Goal: Task Accomplishment & Management: Complete application form

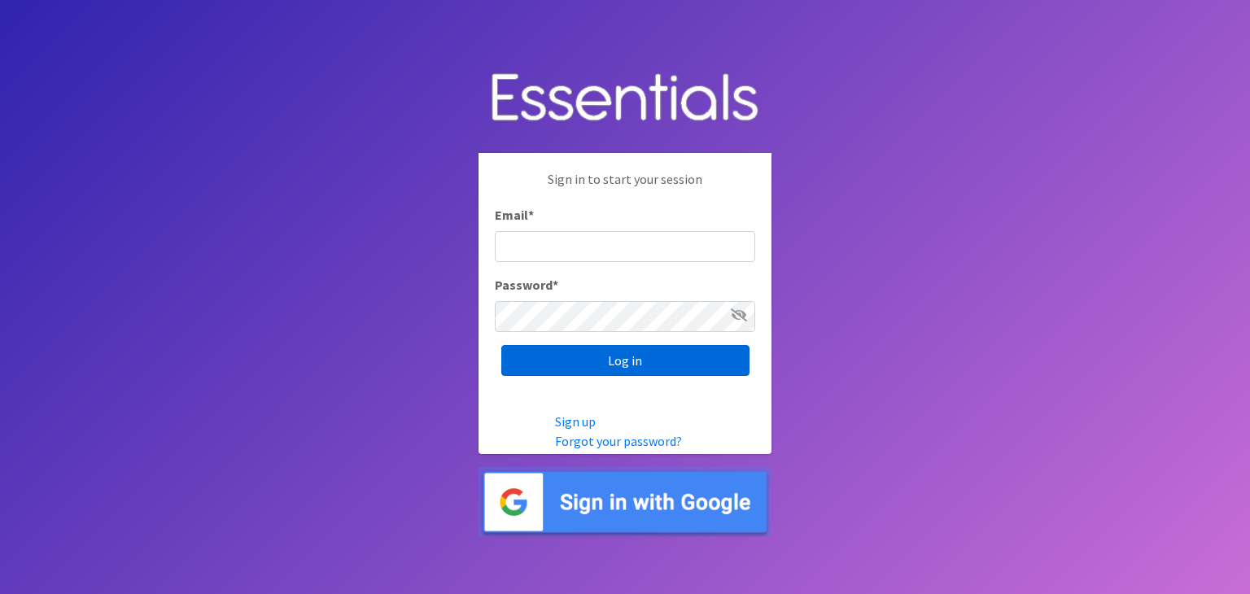
type input "analisacantu@austindiapers.org"
click at [626, 362] on input "Log in" at bounding box center [625, 360] width 248 height 31
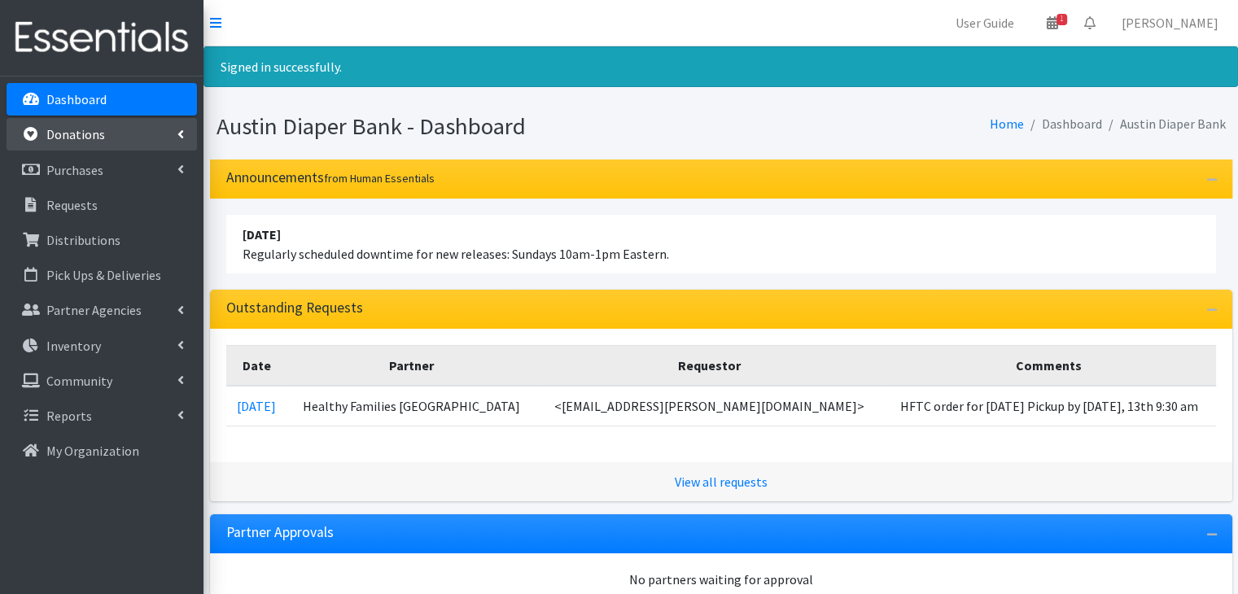
click at [152, 141] on link "Donations" at bounding box center [102, 134] width 190 height 33
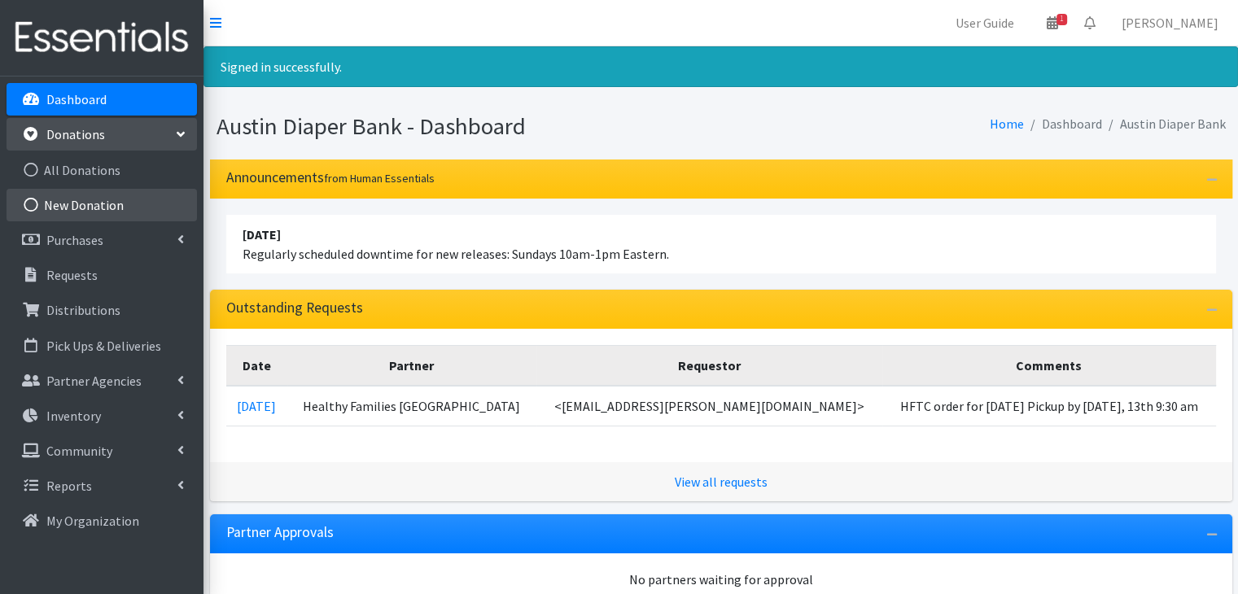
click at [83, 199] on link "New Donation" at bounding box center [102, 205] width 190 height 33
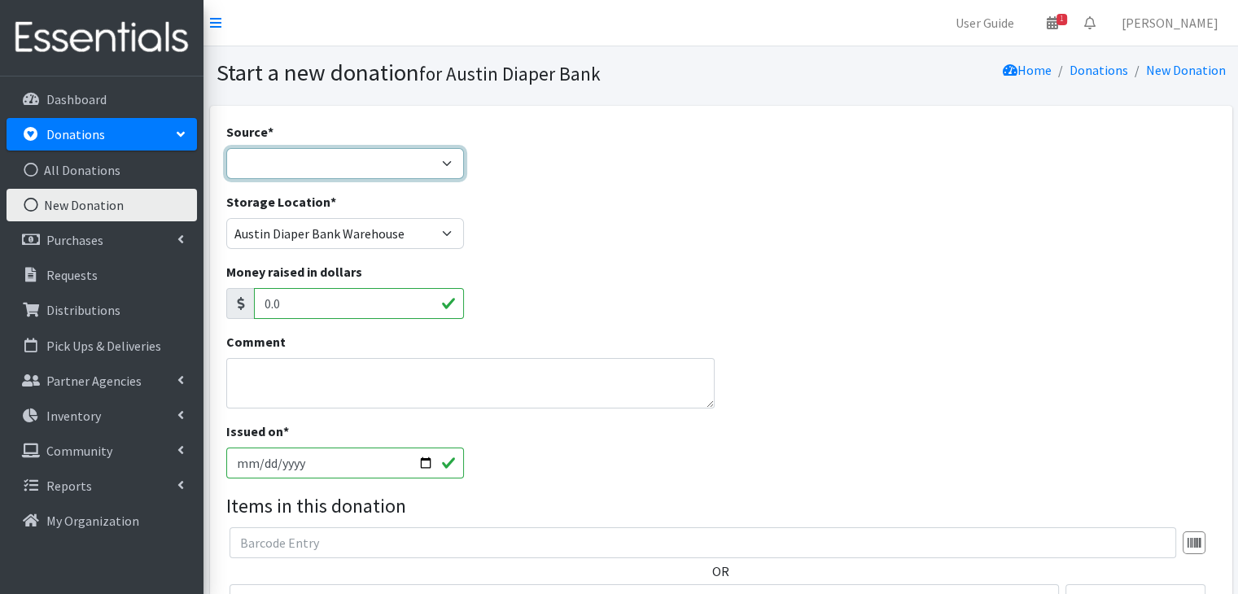
click at [253, 164] on select "Product Drive Manufacturer Donation Site Misc. Donation" at bounding box center [345, 163] width 238 height 31
select select "Donation Site"
click at [226, 148] on select "Product Drive Manufacturer Donation Site Misc. Donation" at bounding box center [345, 163] width 238 height 31
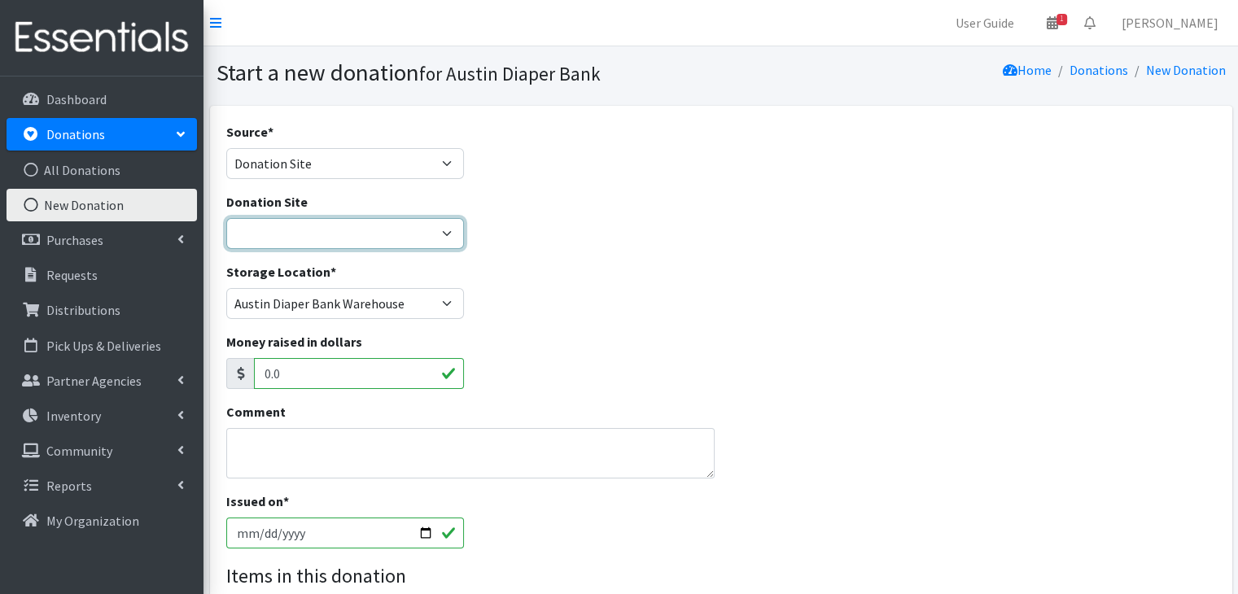
drag, startPoint x: 322, startPoint y: 234, endPoint x: 322, endPoint y: 246, distance: 12.2
click at [322, 234] on select "ADB Outdoor Bin Amazon Wish List Assistance League Austin Born Big Sky Pediatri…" at bounding box center [345, 233] width 238 height 31
select select "97"
click at [226, 218] on select "ADB Outdoor Bin Amazon Wish List Assistance League Austin Born Big Sky Pediatri…" at bounding box center [345, 233] width 238 height 31
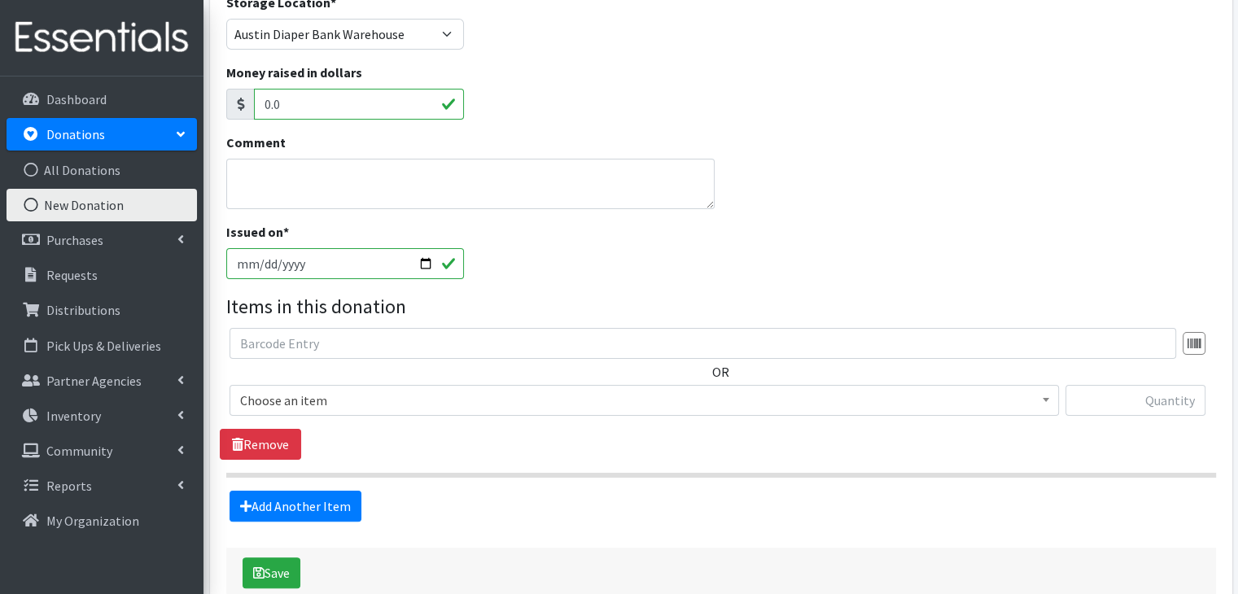
scroll to position [361, 0]
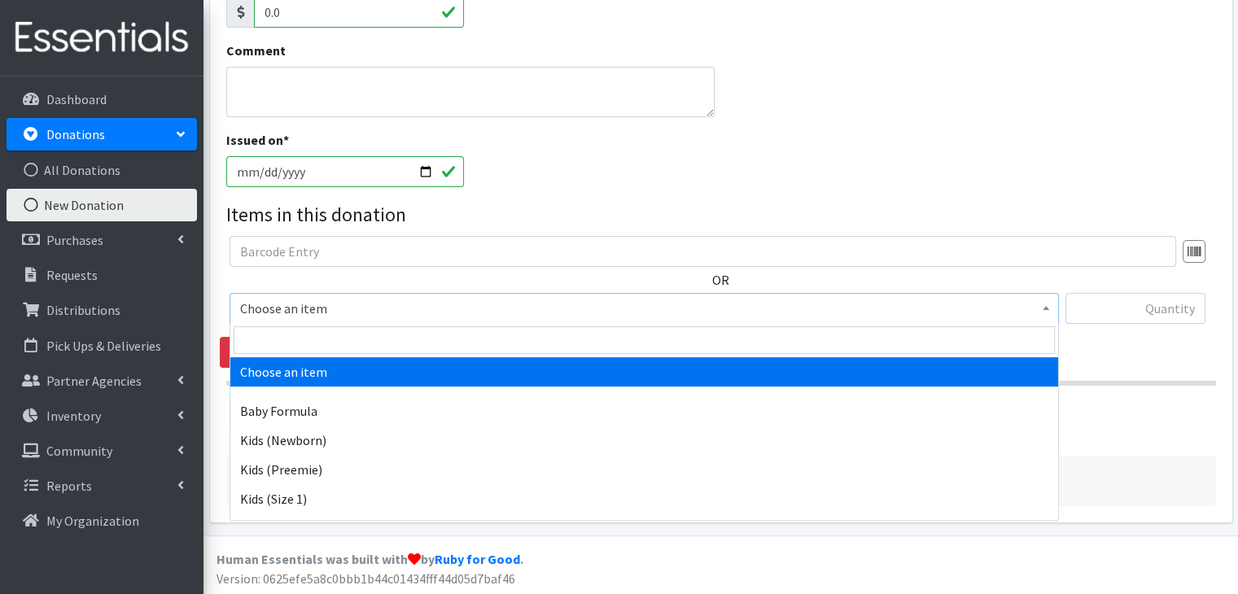
click at [329, 302] on span "Choose an item" at bounding box center [644, 308] width 808 height 23
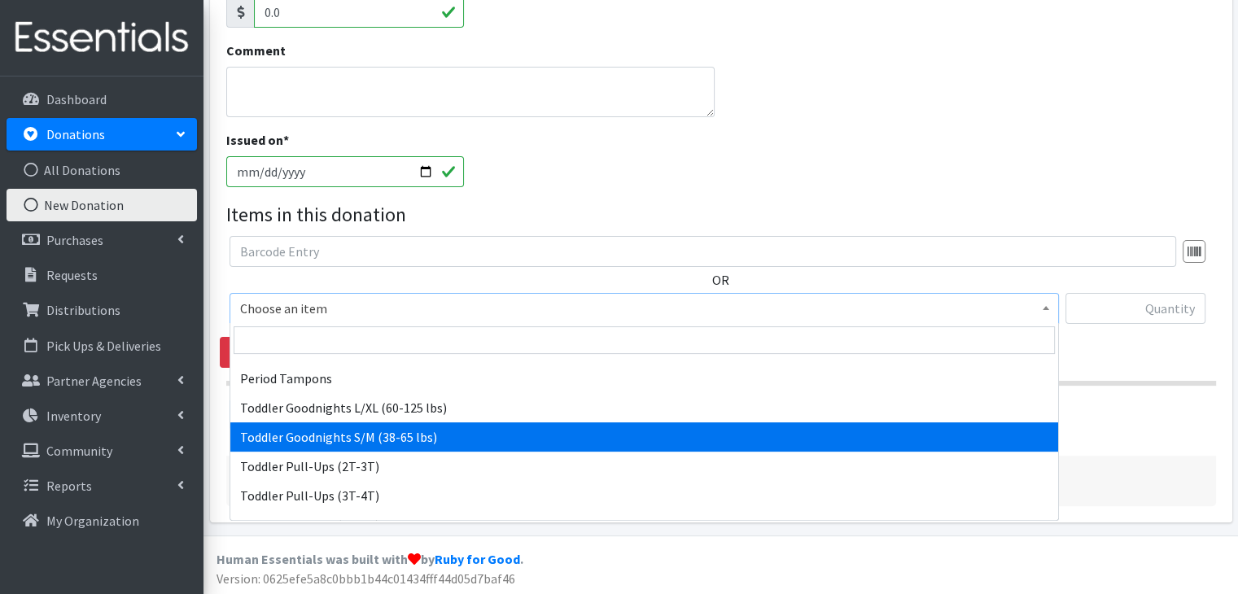
scroll to position [462, 0]
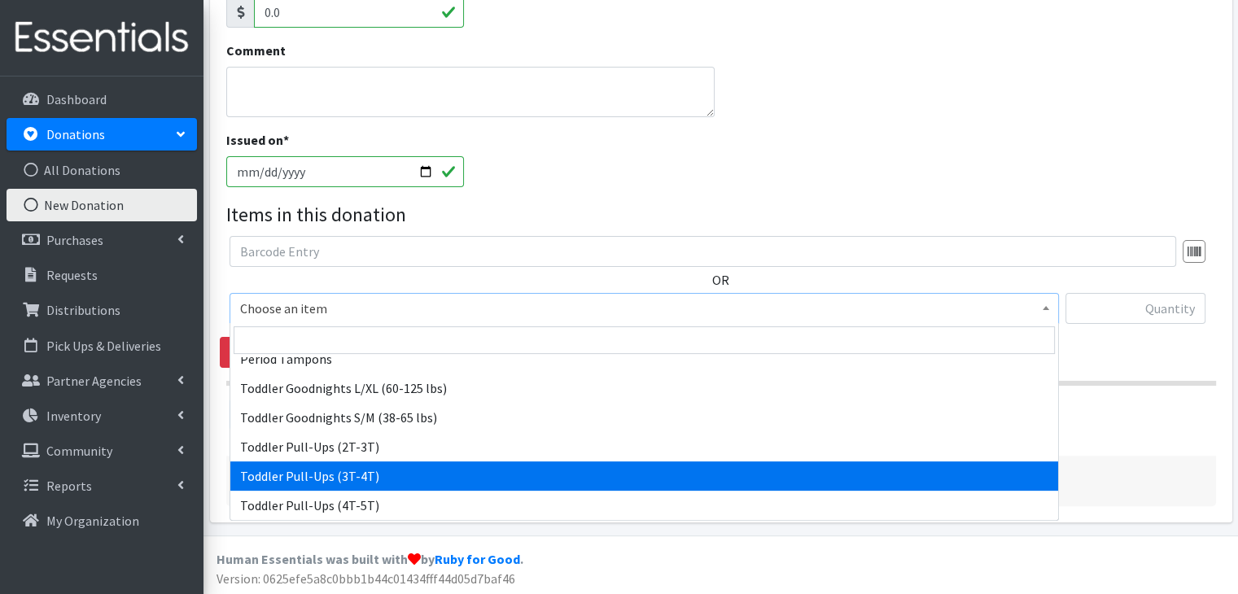
select select "445"
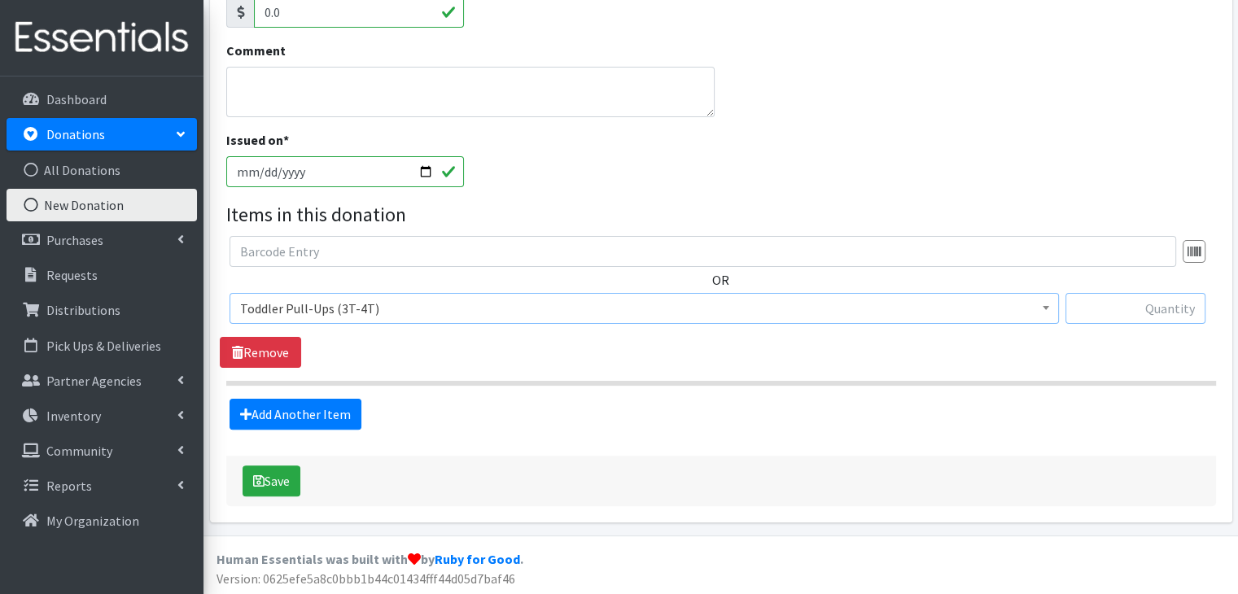
click at [1159, 319] on input "text" at bounding box center [1135, 308] width 140 height 31
type input "123"
drag, startPoint x: 958, startPoint y: 432, endPoint x: 793, endPoint y: 466, distance: 167.9
click at [957, 431] on div "Source * Product Drive Manufacturer Donation Site Misc. Donation Donation Site …" at bounding box center [720, 133] width 989 height 745
click at [299, 482] on button "Save" at bounding box center [271, 480] width 58 height 31
